Goal: Task Accomplishment & Management: Use online tool/utility

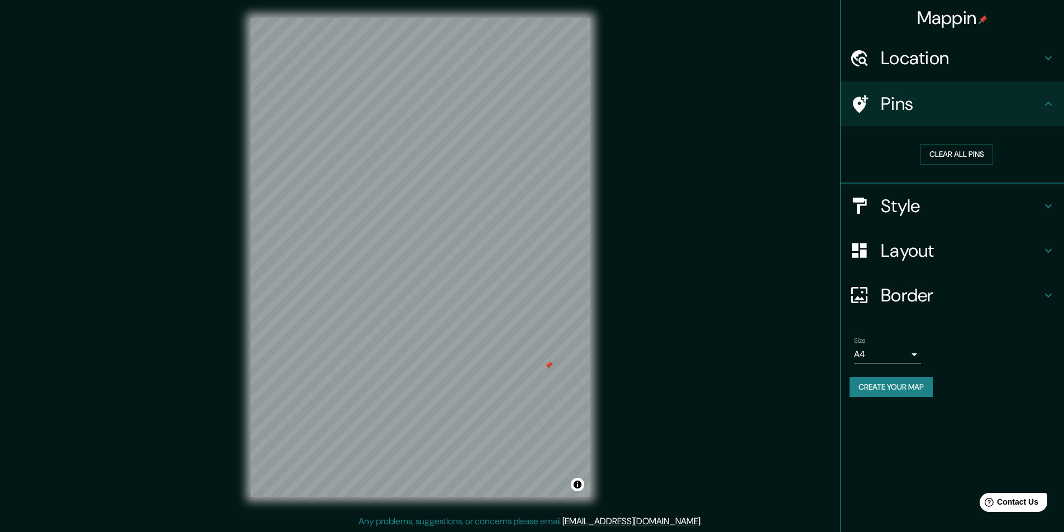
drag, startPoint x: 567, startPoint y: 328, endPoint x: 552, endPoint y: 368, distance: 42.4
click at [552, 368] on div at bounding box center [548, 365] width 9 height 9
click at [492, 18] on div at bounding box center [420, 18] width 339 height 0
click at [953, 152] on button "Clear all pins" at bounding box center [956, 154] width 73 height 21
click at [870, 105] on div at bounding box center [864, 104] width 31 height 20
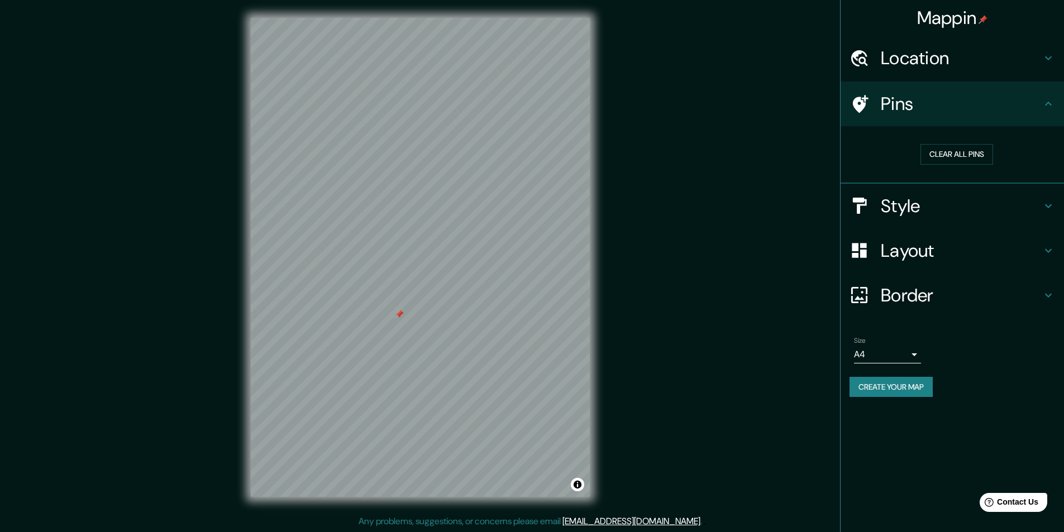
click at [652, 421] on div "Mappin Location [GEOGRAPHIC_DATA], [GEOGRAPHIC_DATA], [GEOGRAPHIC_DATA] Pins Cl…" at bounding box center [532, 266] width 1064 height 533
click at [659, 329] on div "Mappin Location [GEOGRAPHIC_DATA], [GEOGRAPHIC_DATA], [GEOGRAPHIC_DATA] Pins Cl…" at bounding box center [532, 266] width 1064 height 533
click at [926, 198] on h4 "Style" at bounding box center [961, 206] width 161 height 22
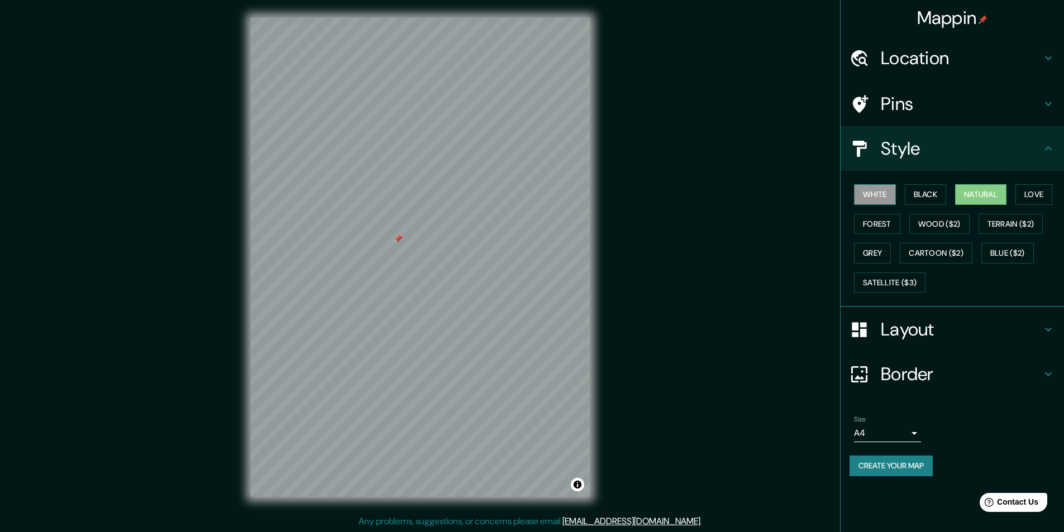
click at [874, 196] on button "White" at bounding box center [875, 194] width 42 height 21
click at [915, 196] on button "Black" at bounding box center [926, 194] width 42 height 21
click at [996, 198] on button "Natural" at bounding box center [980, 194] width 51 height 21
click at [1029, 198] on button "Love" at bounding box center [1033, 194] width 37 height 21
click at [897, 218] on button "Forest" at bounding box center [877, 224] width 46 height 21
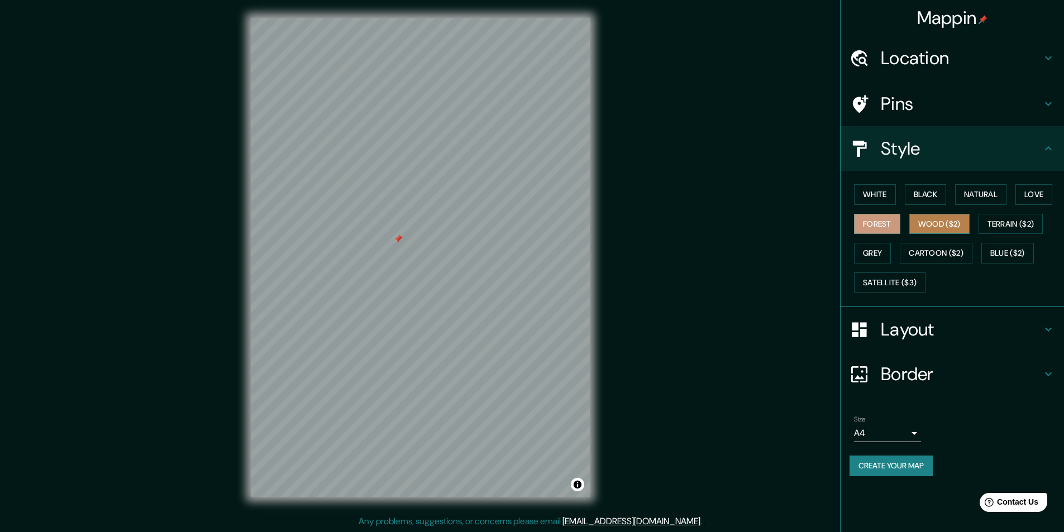
click at [939, 222] on button "Wood ($2)" at bounding box center [939, 224] width 60 height 21
click at [1016, 221] on button "Terrain ($2)" at bounding box center [1010, 224] width 65 height 21
click at [877, 258] on button "Grey" at bounding box center [872, 253] width 37 height 21
click at [1020, 230] on button "Terrain ($2)" at bounding box center [1010, 224] width 65 height 21
click at [868, 252] on button "Grey" at bounding box center [872, 253] width 37 height 21
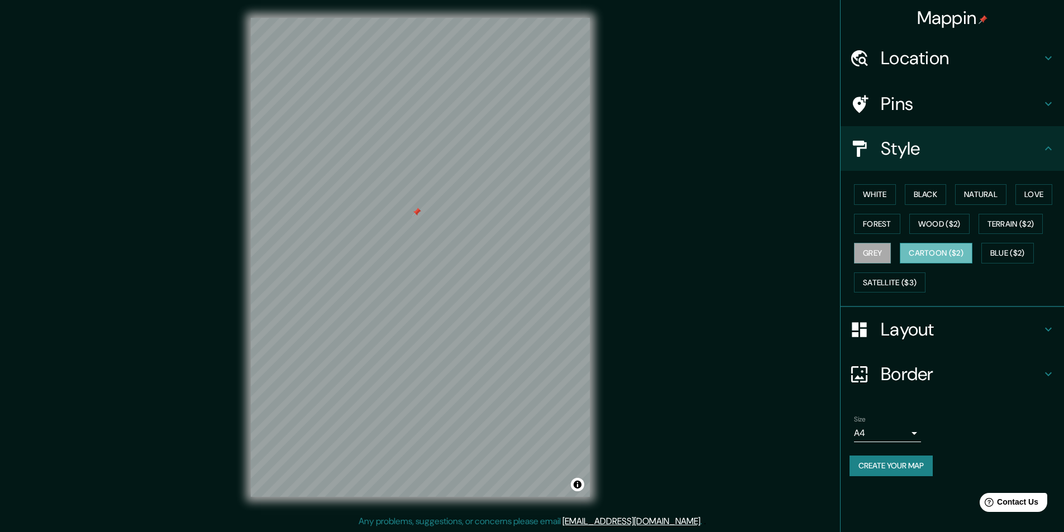
click at [923, 255] on button "Cartoon ($2)" at bounding box center [936, 253] width 73 height 21
click at [993, 254] on button "Blue ($2)" at bounding box center [1007, 253] width 52 height 21
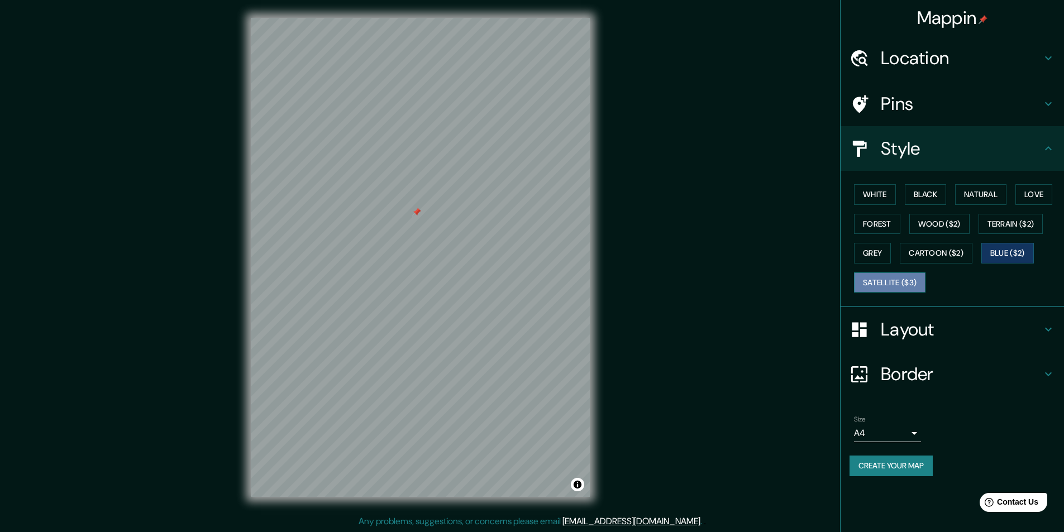
click at [898, 274] on button "Satellite ($3)" at bounding box center [889, 283] width 71 height 21
click at [930, 197] on button "Black" at bounding box center [926, 194] width 42 height 21
click at [974, 195] on button "Natural" at bounding box center [980, 194] width 51 height 21
